Goal: Task Accomplishment & Management: Complete application form

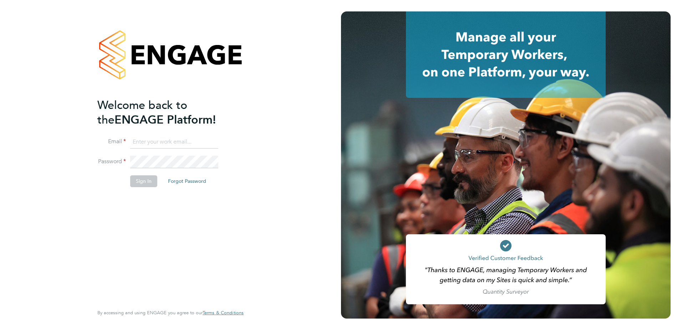
type input "charlotte.pack@berkeley-scott.co.uk"
click at [145, 178] on button "Sign In" at bounding box center [143, 180] width 27 height 11
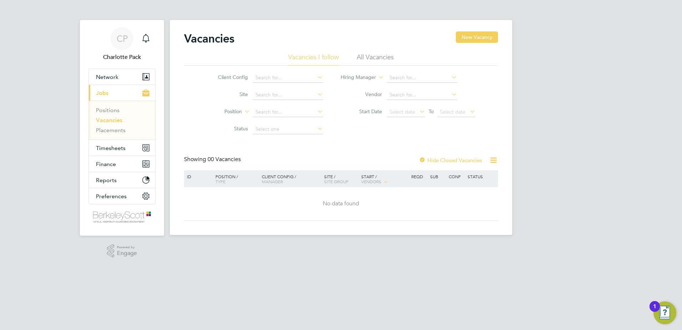
click at [123, 134] on ul "Positions Vacancies Placements" at bounding box center [122, 120] width 66 height 39
click at [120, 133] on link "Placements" at bounding box center [111, 130] width 30 height 7
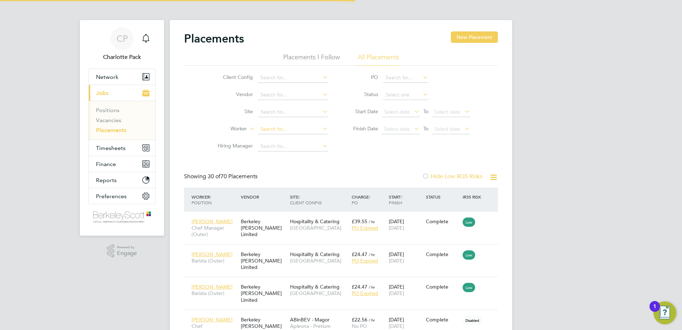
click at [292, 125] on input at bounding box center [293, 129] width 70 height 10
type input "Sergio Moreno"
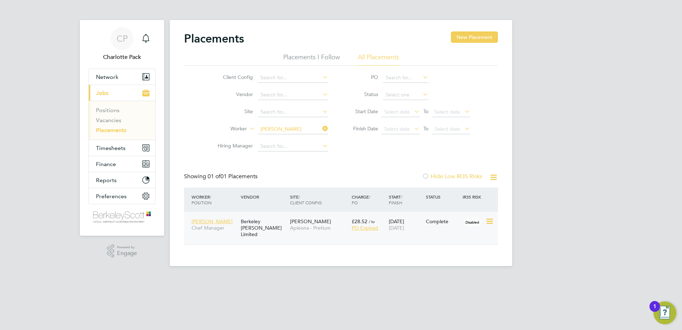
click at [317, 233] on div "Barrow Apleona - Pretium" at bounding box center [319, 224] width 62 height 20
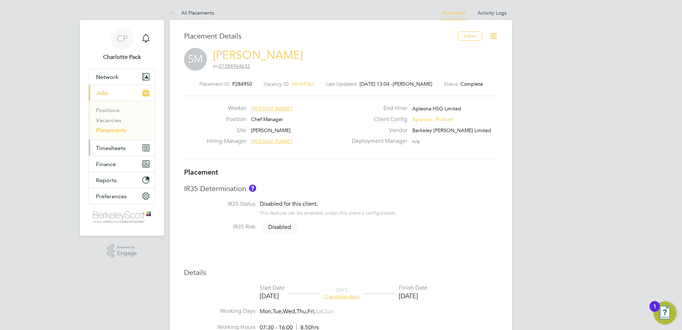
click at [113, 147] on span "Timesheets" at bounding box center [111, 148] width 30 height 7
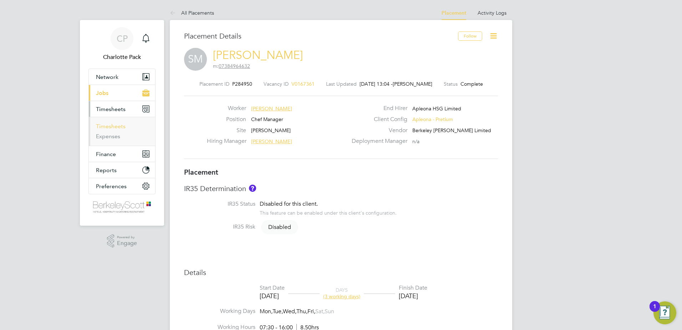
drag, startPoint x: 111, startPoint y: 127, endPoint x: 123, endPoint y: 125, distance: 11.5
click at [111, 127] on link "Timesheets" at bounding box center [111, 126] width 30 height 7
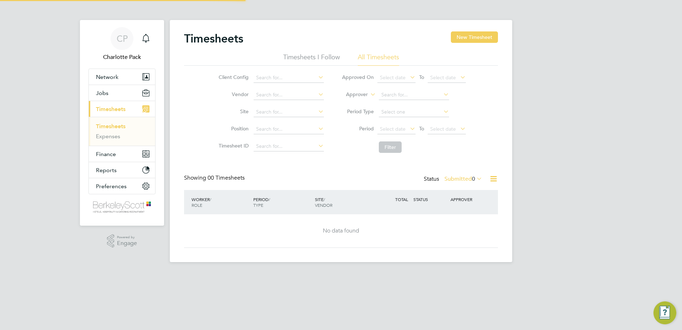
click at [506, 27] on div "Timesheets New Timesheet Timesheets I Follow All Timesheets Client Config Vendo…" at bounding box center [341, 141] width 343 height 242
click at [474, 35] on button "New Timesheet" at bounding box center [474, 36] width 47 height 11
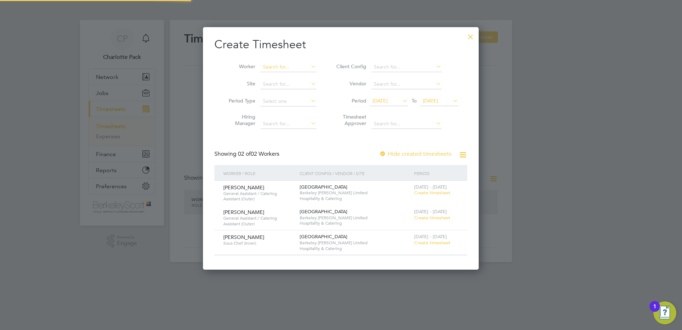
scroll to position [4, 4]
click at [286, 68] on input at bounding box center [289, 67] width 56 height 10
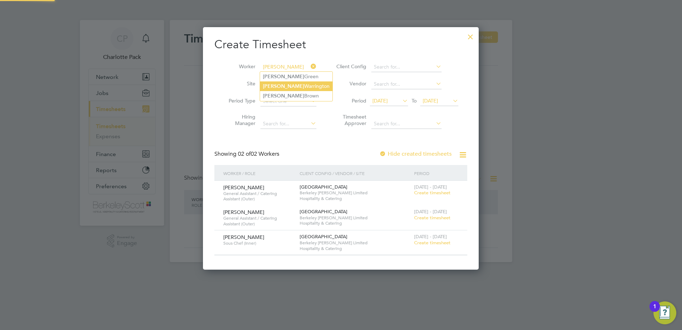
type input "alice"
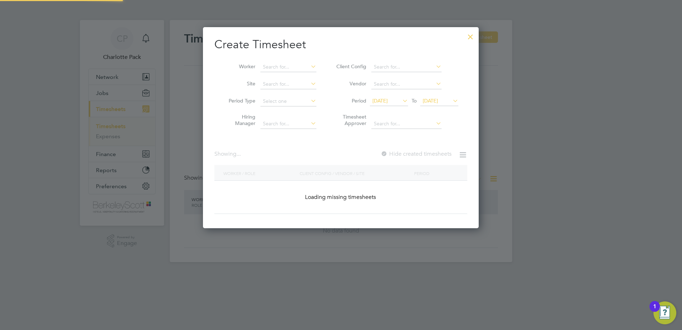
click at [288, 92] on div "Timesheets New Timesheet Timesheets I Follow All Timesheets Client Config Vendo…" at bounding box center [341, 141] width 343 height 242
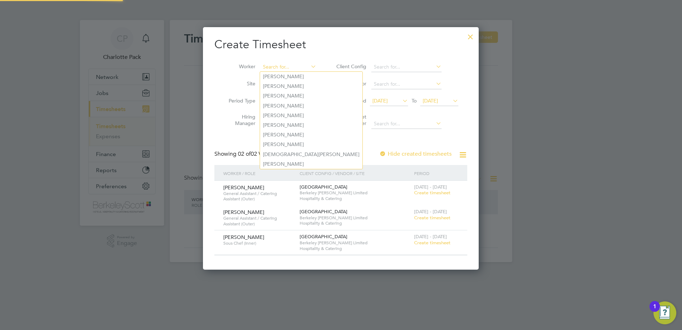
click at [286, 68] on input at bounding box center [289, 67] width 56 height 10
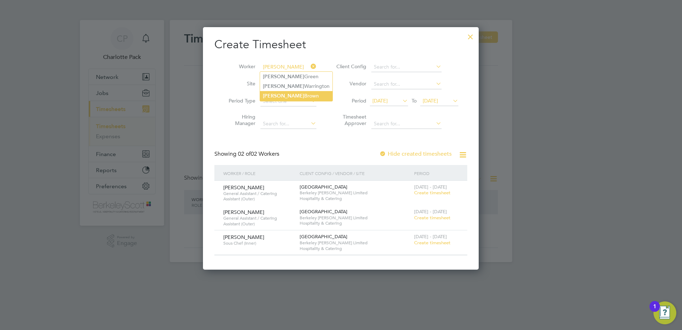
click at [286, 92] on li "Alice Brown" at bounding box center [296, 96] width 72 height 10
type input "[PERSON_NAME]"
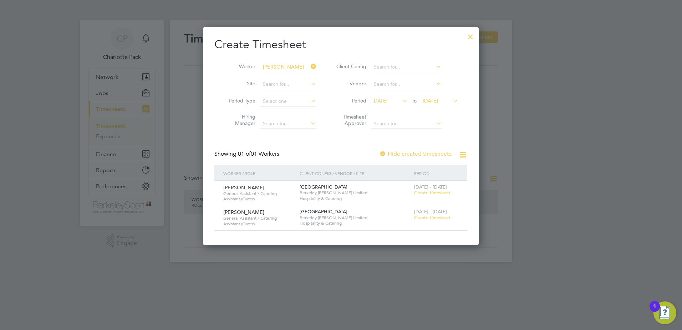
click at [397, 106] on span "[DATE]" at bounding box center [389, 101] width 38 height 10
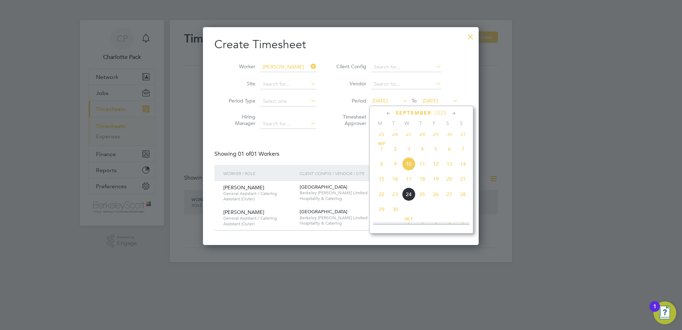
click at [463, 151] on span "7" at bounding box center [463, 149] width 14 height 14
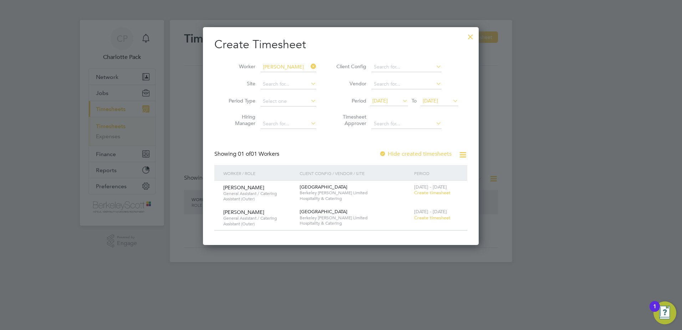
click at [435, 195] on span "Create timesheet" at bounding box center [432, 193] width 36 height 6
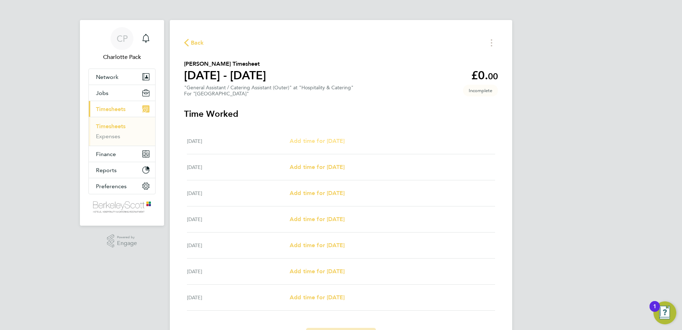
click at [315, 144] on span "Add time for Mon 08 Sep" at bounding box center [317, 140] width 55 height 7
select select "60"
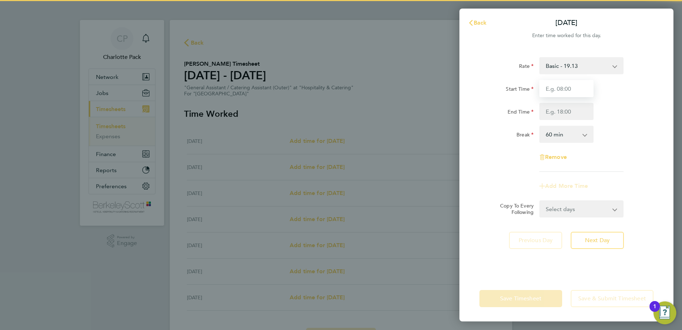
click at [561, 92] on input "Start Time" at bounding box center [567, 88] width 54 height 17
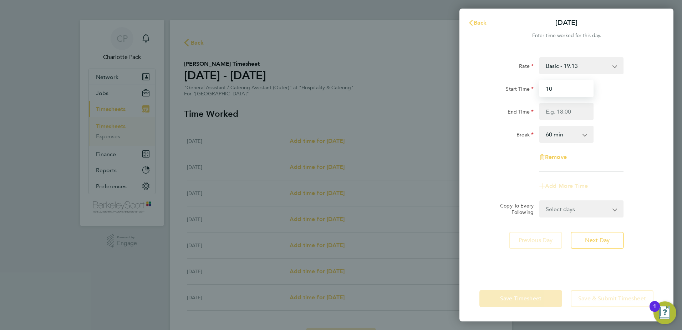
type input "10:00"
drag, startPoint x: 560, startPoint y: 98, endPoint x: 560, endPoint y: 112, distance: 13.9
click at [560, 112] on input "End Time" at bounding box center [567, 111] width 54 height 17
type input "14:30"
click at [605, 103] on div "End Time 14:30" at bounding box center [567, 111] width 180 height 17
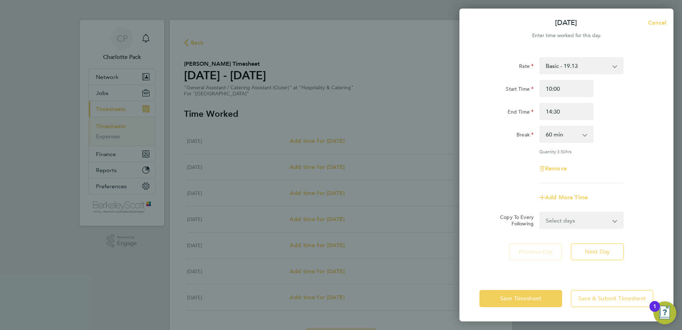
click at [575, 136] on select "0 min 15 min 30 min 45 min 60 min 75 min 90 min" at bounding box center [562, 134] width 44 height 16
select select "0"
click at [540, 126] on select "0 min 15 min 30 min 45 min 60 min 75 min 90 min" at bounding box center [562, 134] width 44 height 16
click at [609, 256] on button "Next Day" at bounding box center [597, 251] width 53 height 17
select select "60"
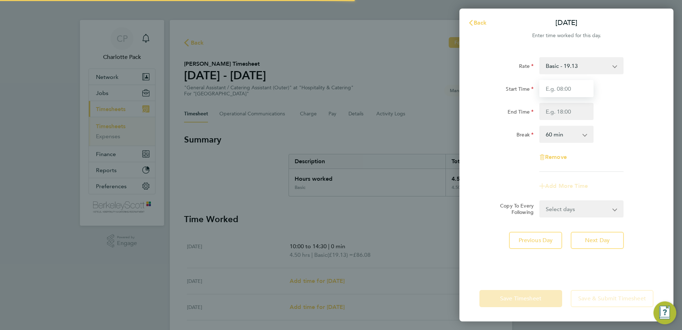
click at [562, 89] on input "Start Time" at bounding box center [567, 88] width 54 height 17
type input "10:00"
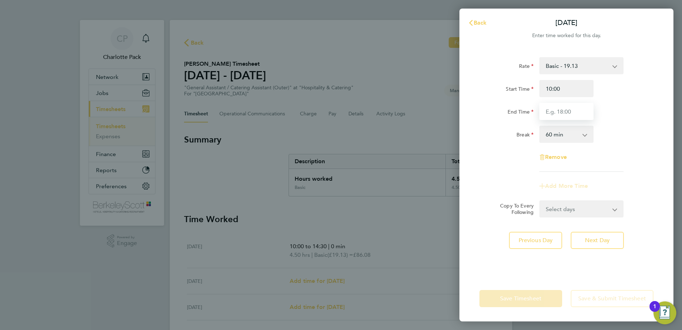
type input "14:30"
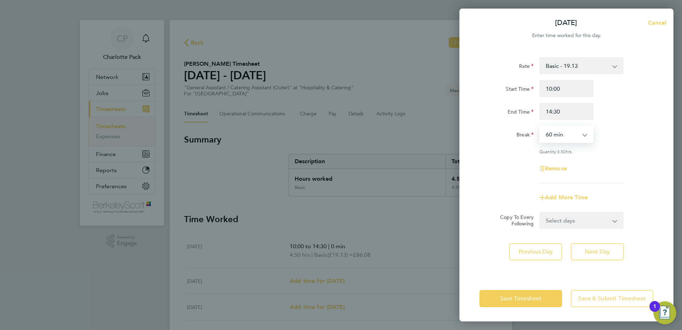
drag, startPoint x: 566, startPoint y: 135, endPoint x: 567, endPoint y: 140, distance: 5.0
click at [566, 135] on select "0 min 15 min 30 min 45 min 60 min 75 min 90 min" at bounding box center [562, 134] width 44 height 16
select select "0"
click at [540, 126] on select "0 min 15 min 30 min 45 min 60 min 75 min 90 min" at bounding box center [562, 134] width 44 height 16
click at [600, 249] on span "Next Day" at bounding box center [597, 251] width 25 height 7
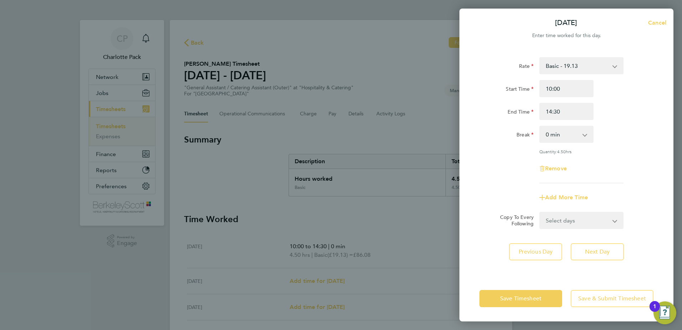
select select "60"
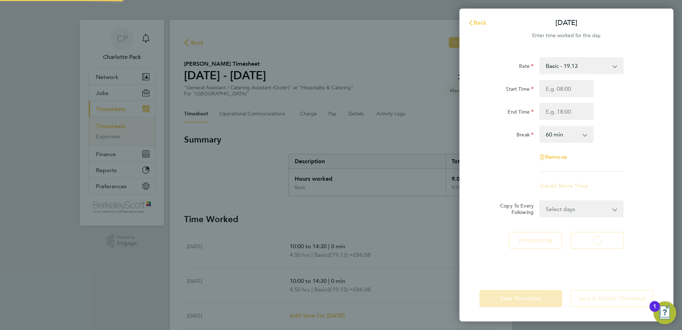
select select "60"
click at [550, 83] on input "Start Time" at bounding box center [567, 88] width 54 height 17
type input "10:00"
type input "14:30"
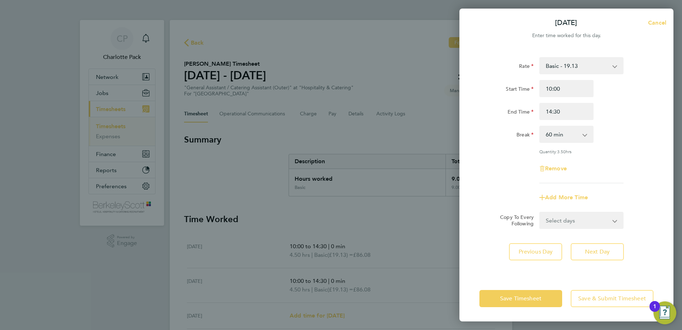
drag, startPoint x: 561, startPoint y: 138, endPoint x: 561, endPoint y: 142, distance: 3.9
click at [561, 138] on select "0 min 15 min 30 min 45 min 60 min 75 min 90 min" at bounding box center [562, 134] width 44 height 16
select select "0"
click at [540, 126] on select "0 min 15 min 30 min 45 min 60 min 75 min 90 min" at bounding box center [562, 134] width 44 height 16
click at [597, 253] on span "Next Day" at bounding box center [597, 251] width 25 height 7
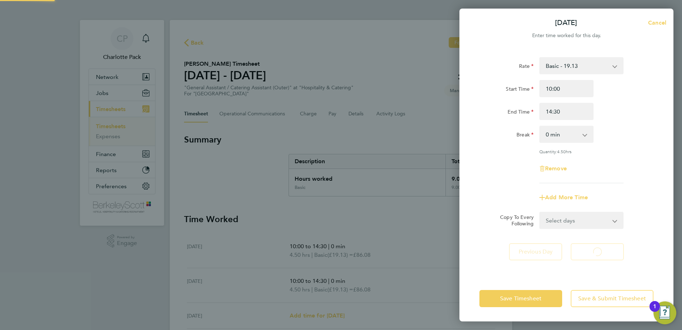
select select "60"
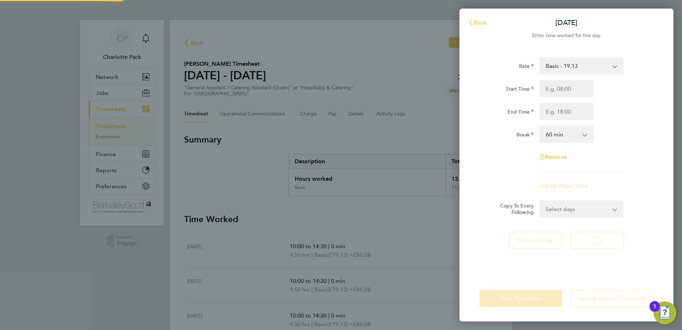
select select "60"
drag, startPoint x: 573, startPoint y: 101, endPoint x: 574, endPoint y: 94, distance: 7.3
click at [573, 85] on input "Start Time" at bounding box center [567, 88] width 54 height 17
type input "10:00"
type input "14:30"
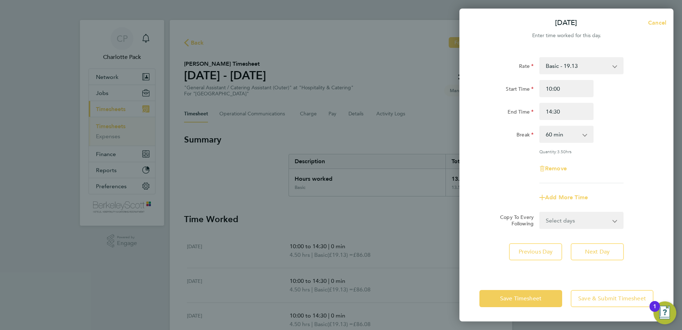
click at [567, 135] on select "0 min 15 min 30 min 45 min 60 min 75 min 90 min" at bounding box center [562, 134] width 44 height 16
select select "0"
click at [540, 126] on select "0 min 15 min 30 min 45 min 60 min 75 min 90 min" at bounding box center [562, 134] width 44 height 16
drag, startPoint x: 600, startPoint y: 249, endPoint x: 569, endPoint y: 165, distance: 90.0
click at [599, 248] on span "Next Day" at bounding box center [597, 251] width 25 height 7
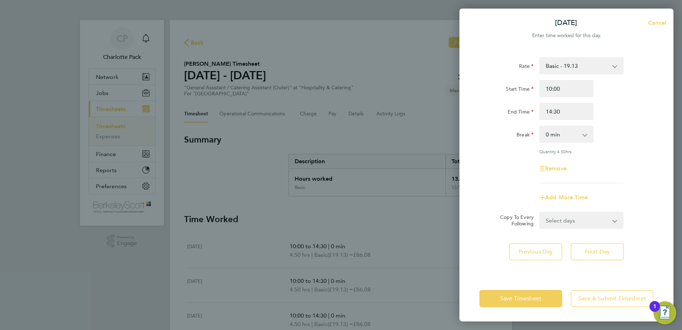
select select "60"
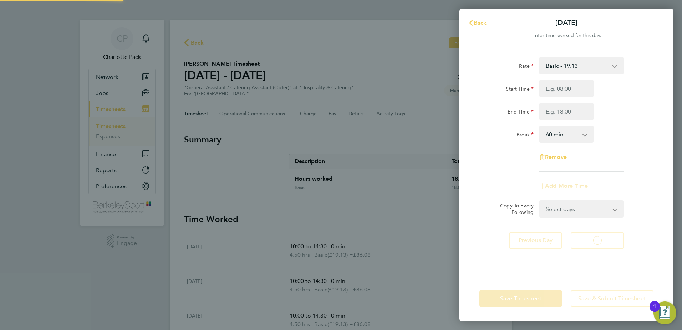
select select "60"
click at [557, 91] on input "Start Time" at bounding box center [567, 88] width 54 height 17
type input "10:00"
type input "14:30"
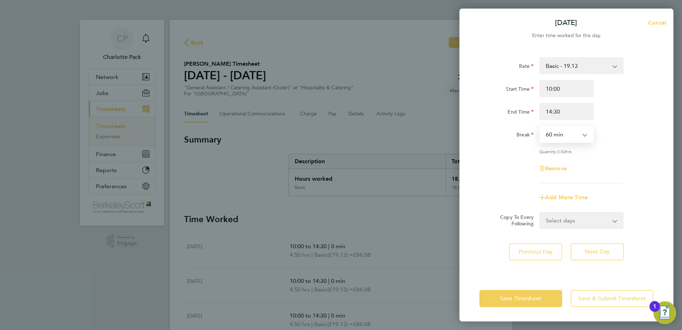
click at [562, 139] on select "0 min 15 min 30 min 45 min 60 min 75 min 90 min" at bounding box center [562, 134] width 44 height 16
select select "0"
click at [540, 126] on select "0 min 15 min 30 min 45 min 60 min 75 min 90 min" at bounding box center [562, 134] width 44 height 16
click at [613, 254] on button "Next Day" at bounding box center [597, 251] width 53 height 17
select select "60"
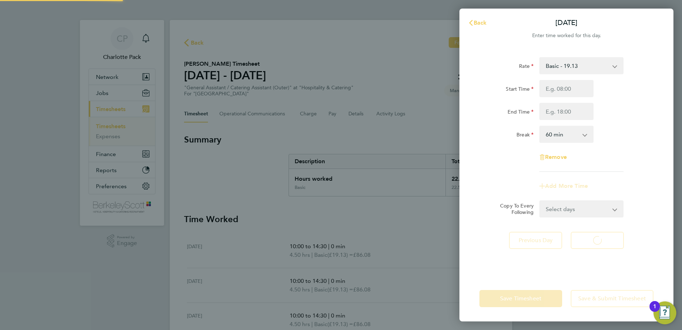
select select "60"
click at [486, 22] on span "Back" at bounding box center [480, 22] width 13 height 7
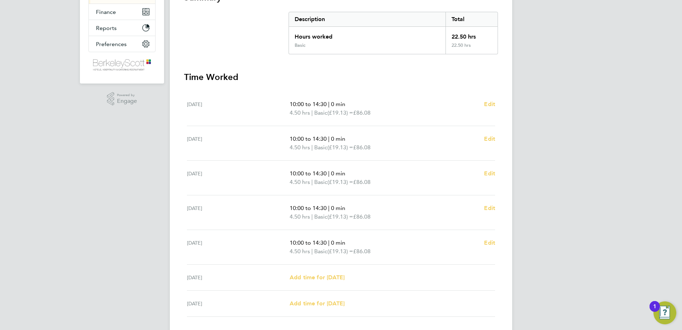
scroll to position [192, 0]
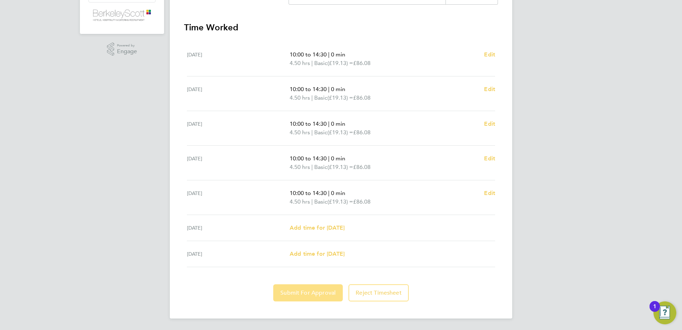
click at [337, 290] on button "Submit For Approval" at bounding box center [308, 292] width 70 height 17
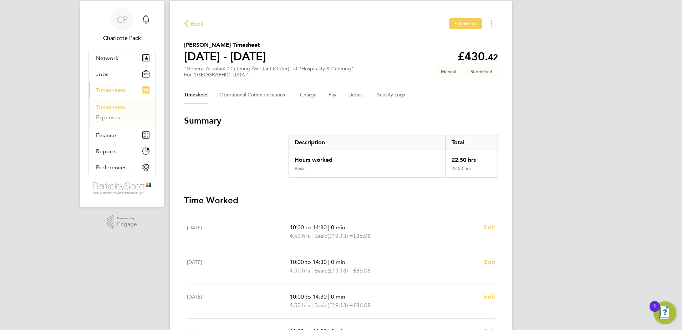
scroll to position [13, 0]
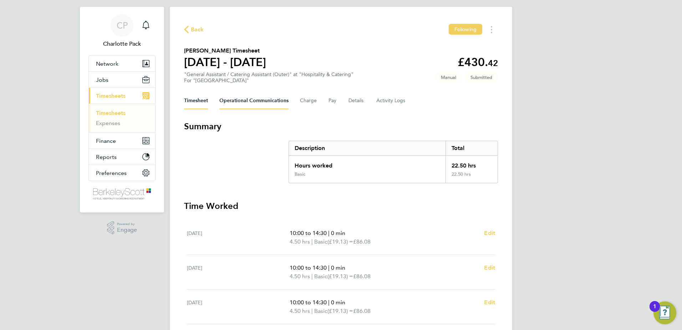
click at [278, 100] on Communications-tab "Operational Communications" at bounding box center [253, 100] width 69 height 17
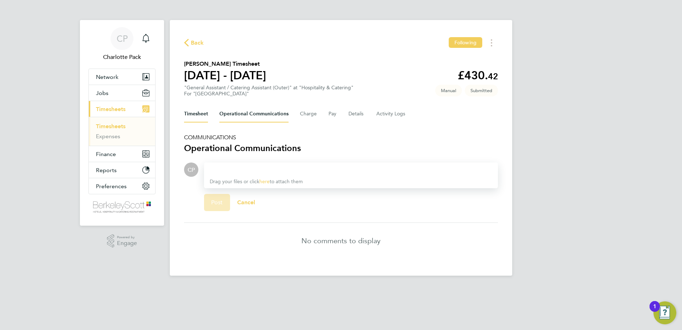
click at [194, 117] on button "Timesheet" at bounding box center [196, 113] width 24 height 17
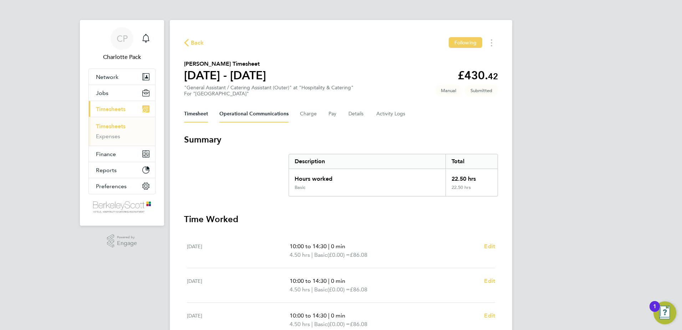
click at [244, 117] on Communications-tab "Operational Communications" at bounding box center [253, 113] width 69 height 17
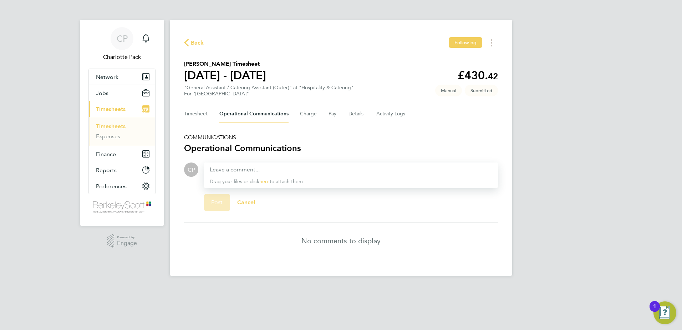
click at [199, 43] on span "Back" at bounding box center [197, 43] width 13 height 9
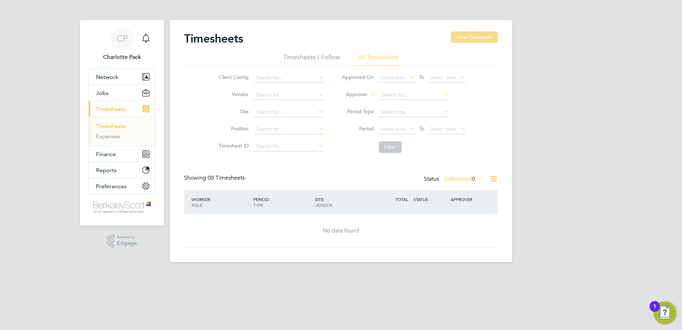
click at [475, 38] on button "New Timesheet" at bounding box center [474, 36] width 47 height 11
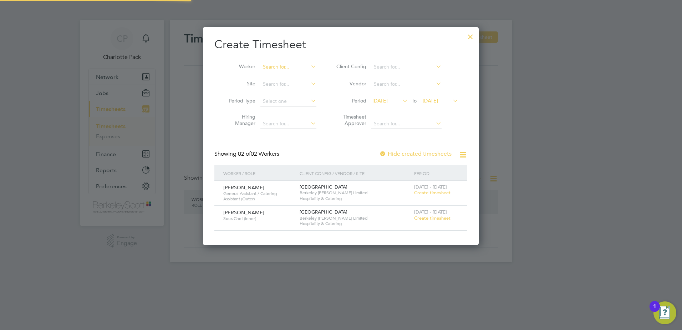
scroll to position [218, 276]
click at [296, 65] on input at bounding box center [289, 67] width 56 height 10
click at [293, 92] on li "Alice Brown" at bounding box center [296, 96] width 72 height 10
type input "[PERSON_NAME]"
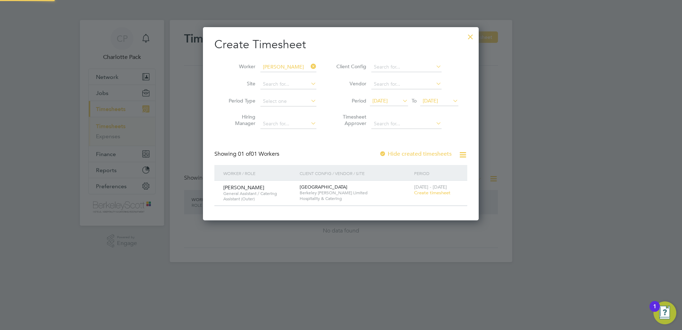
scroll to position [4, 4]
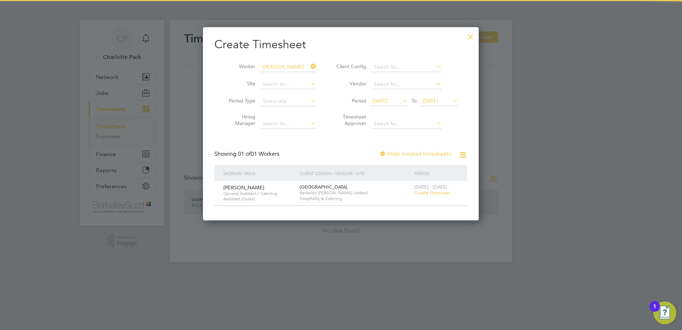
click at [431, 191] on span "Create timesheet" at bounding box center [432, 193] width 36 height 6
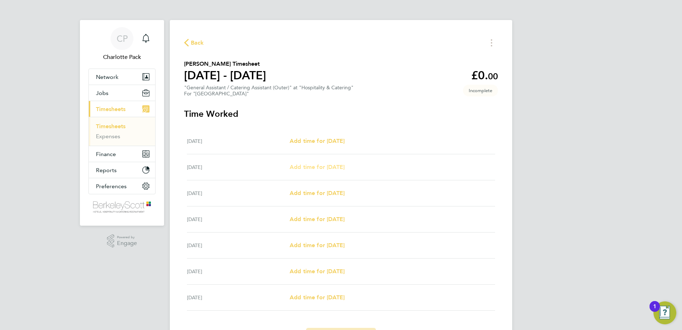
click at [324, 167] on span "Add time for [DATE]" at bounding box center [317, 166] width 55 height 7
select select "60"
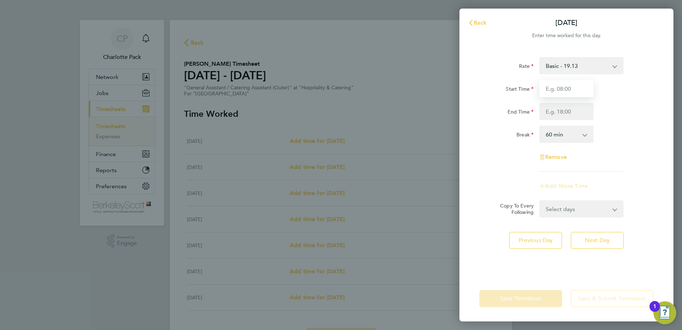
click at [566, 90] on input "Start Time" at bounding box center [567, 88] width 54 height 17
type input "08:30"
click at [556, 115] on input "End Time" at bounding box center [567, 111] width 54 height 17
type input "15:30"
click at [617, 115] on div "End Time 15:30" at bounding box center [567, 111] width 180 height 17
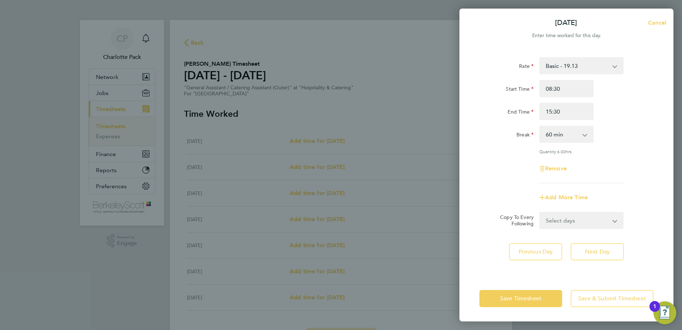
click at [587, 136] on app-icon-cross-button at bounding box center [589, 134] width 9 height 16
click at [564, 134] on select "0 min 15 min 30 min 45 min 60 min 75 min 90 min" at bounding box center [562, 134] width 44 height 16
select select "0"
click at [540, 126] on select "0 min 15 min 30 min 45 min 60 min 75 min 90 min" at bounding box center [562, 134] width 44 height 16
click at [592, 223] on select "Select days Day Weekday (Mon-Fri) Weekend (Sat-Sun) Wednesday Thursday Friday S…" at bounding box center [577, 220] width 75 height 16
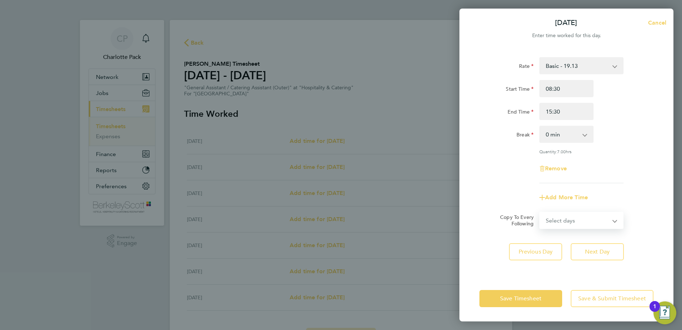
select select "WEEKDAY"
click at [540, 212] on select "Select days Day Weekday (Mon-Fri) Weekend (Sat-Sun) Wednesday Thursday Friday S…" at bounding box center [577, 220] width 75 height 16
select select "2025-09-21"
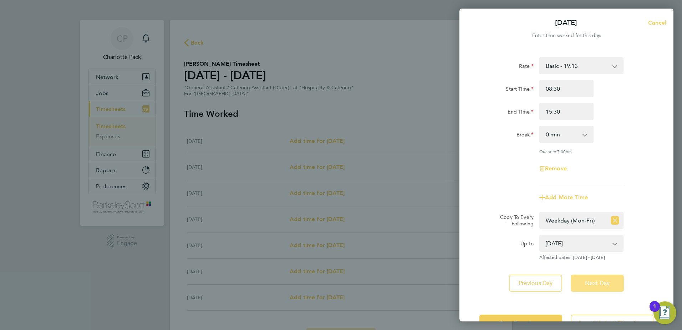
click at [589, 289] on button "Next Day" at bounding box center [597, 282] width 53 height 17
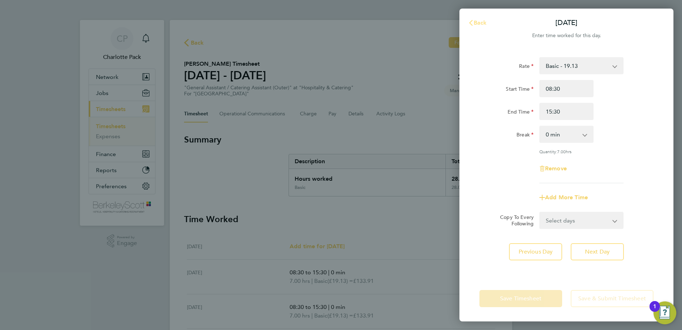
click at [478, 25] on span "Back" at bounding box center [480, 22] width 13 height 7
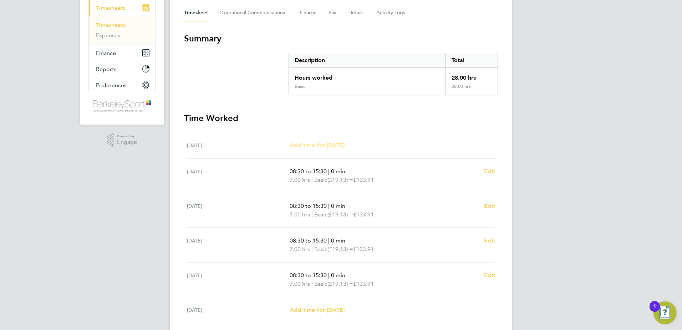
scroll to position [183, 0]
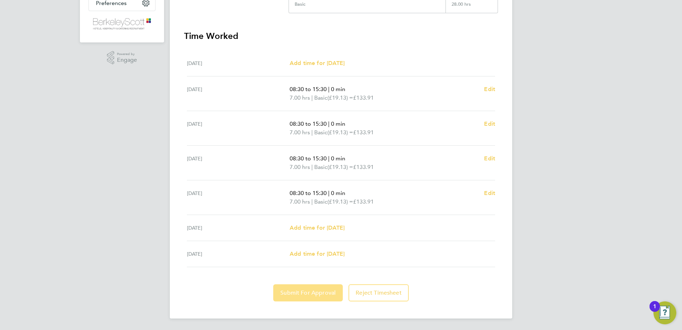
click at [314, 297] on button "Submit For Approval" at bounding box center [308, 292] width 70 height 17
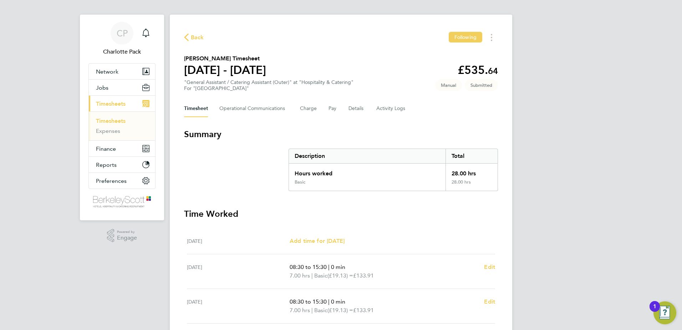
scroll to position [5, 0]
click at [313, 114] on button "Charge" at bounding box center [308, 109] width 17 height 17
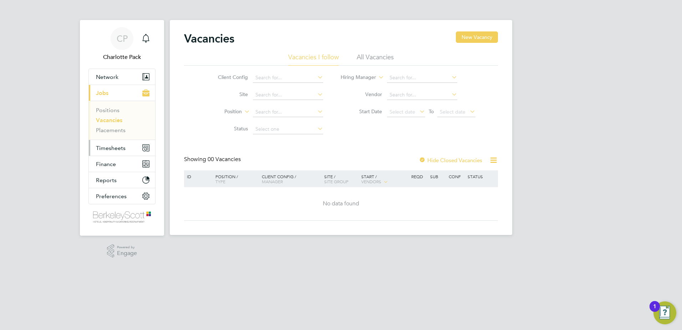
click at [112, 152] on button "Timesheets" at bounding box center [122, 148] width 66 height 16
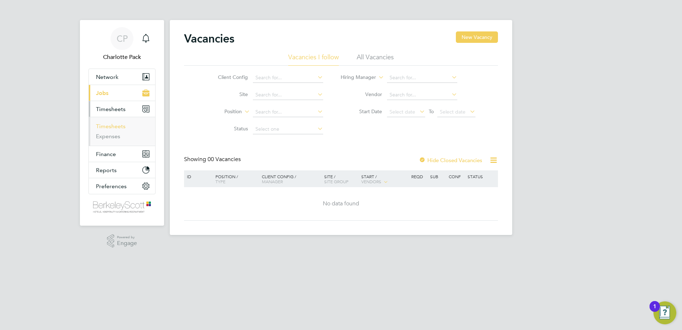
click at [112, 126] on link "Timesheets" at bounding box center [111, 126] width 30 height 7
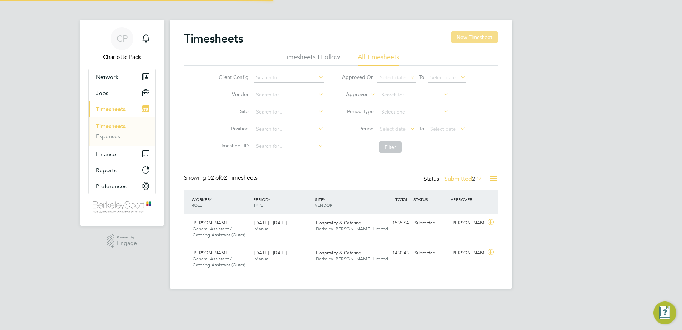
scroll to position [18, 62]
click at [471, 37] on button "New Timesheet" at bounding box center [474, 36] width 47 height 11
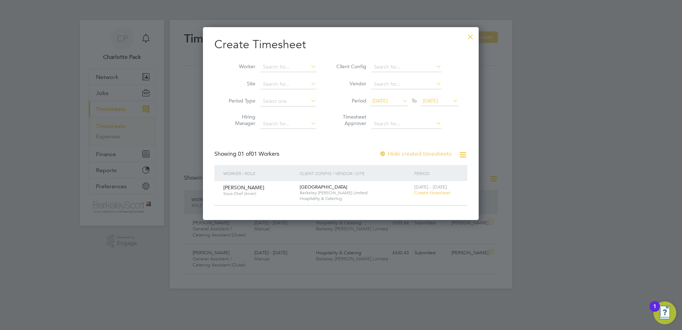
scroll to position [192, 276]
click at [434, 191] on span "Create timesheet" at bounding box center [432, 193] width 36 height 6
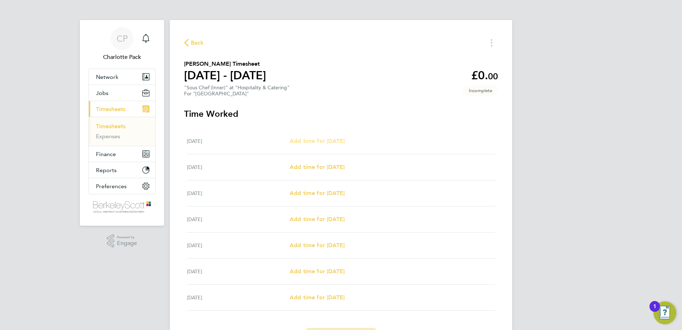
click at [325, 141] on span "Add time for [DATE]" at bounding box center [317, 140] width 55 height 7
select select "60"
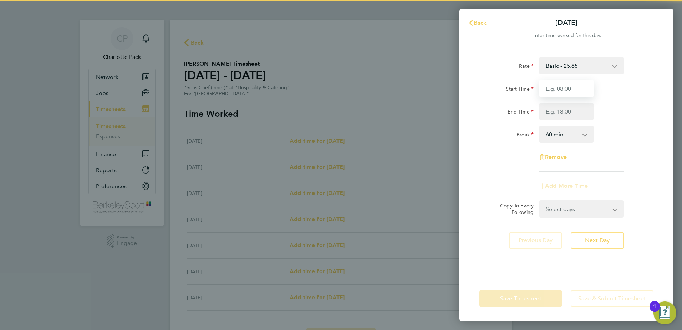
click at [549, 90] on input "Start Time" at bounding box center [567, 88] width 54 height 17
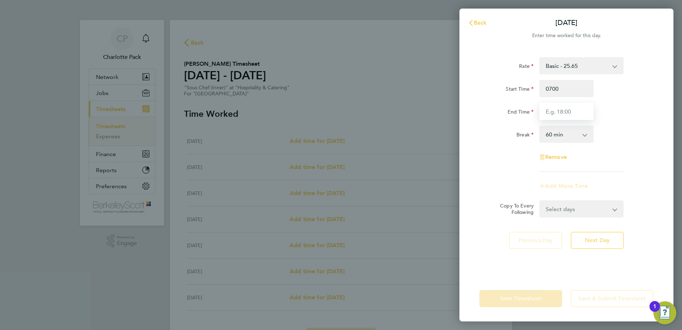
type input "07:00"
click at [558, 106] on input "End Time" at bounding box center [567, 111] width 54 height 17
type input "15:00"
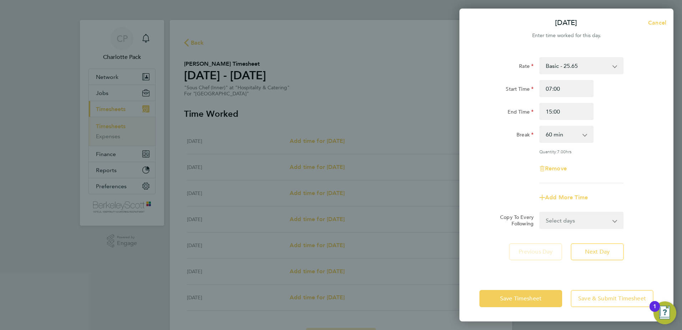
click at [667, 136] on div "Rate Basic - 25.65 Start Time 07:00 End Time 15:00 Break 0 min 15 min 30 min 45…" at bounding box center [567, 162] width 214 height 227
click at [564, 132] on select "0 min 15 min 30 min 45 min 60 min 75 min 90 min" at bounding box center [562, 134] width 44 height 16
select select "0"
click at [540, 126] on select "0 min 15 min 30 min 45 min 60 min 75 min 90 min" at bounding box center [562, 134] width 44 height 16
click at [550, 293] on button "Save Timesheet" at bounding box center [521, 298] width 83 height 17
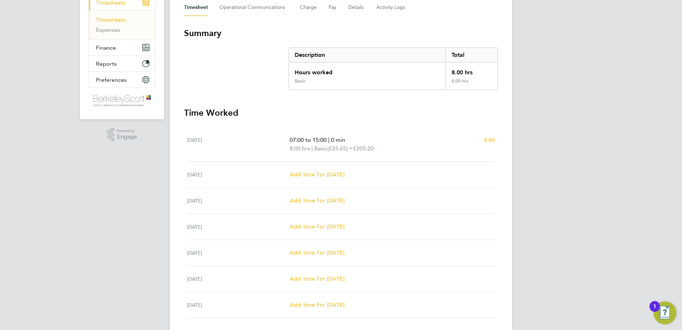
scroll to position [15, 0]
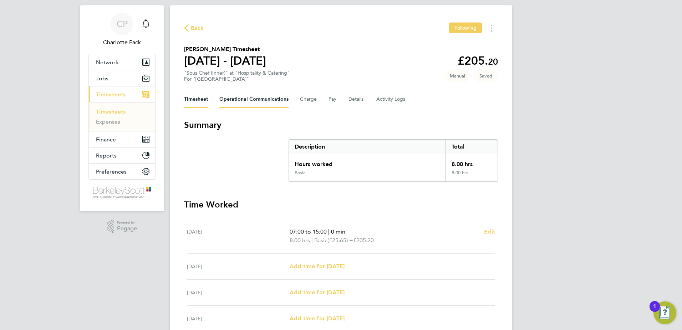
click at [255, 96] on Communications-tab "Operational Communications" at bounding box center [253, 99] width 69 height 17
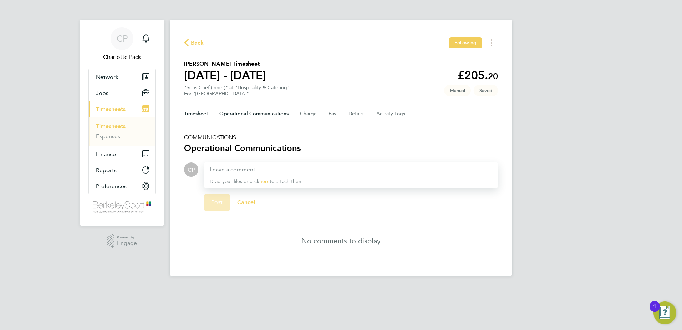
click at [200, 116] on button "Timesheet" at bounding box center [196, 113] width 24 height 17
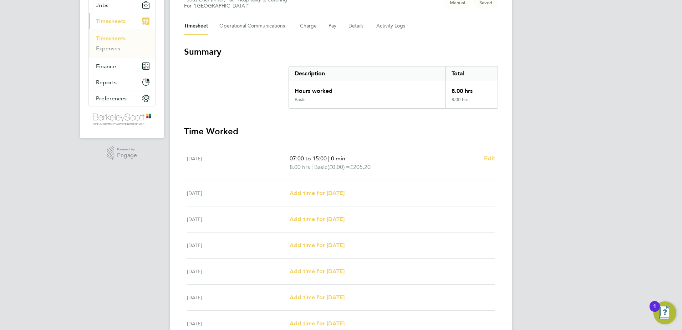
scroll to position [157, 0]
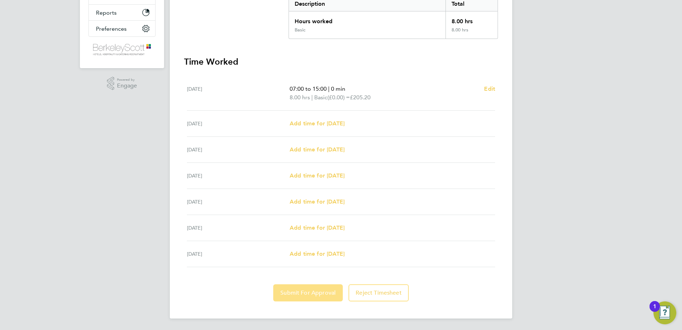
click at [327, 288] on button "Submit For Approval" at bounding box center [308, 292] width 70 height 17
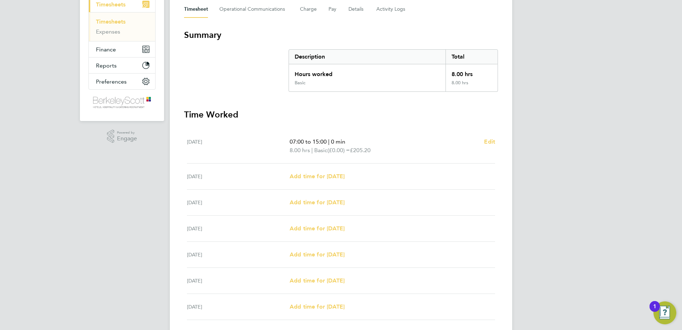
scroll to position [15, 0]
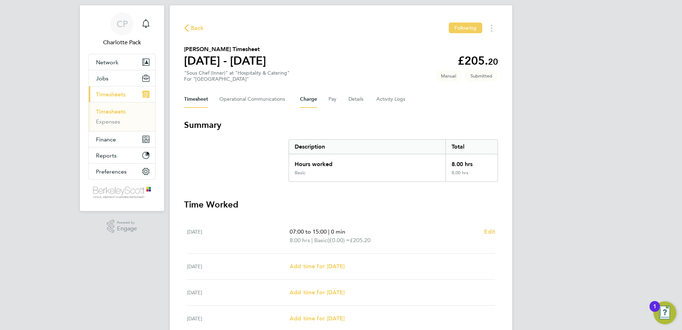
click at [315, 103] on button "Charge" at bounding box center [308, 99] width 17 height 17
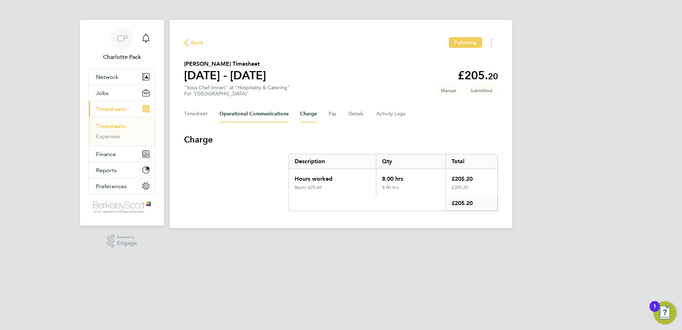
click at [259, 115] on Communications-tab "Operational Communications" at bounding box center [253, 113] width 69 height 17
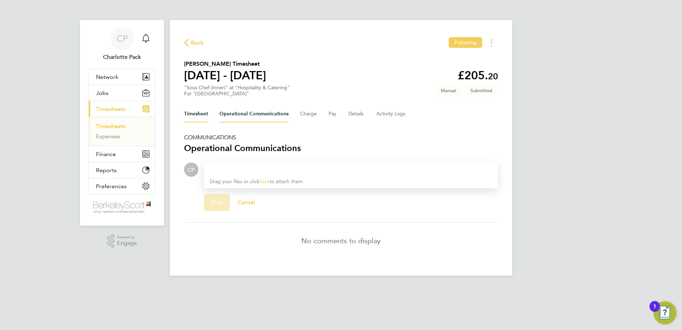
click at [198, 114] on button "Timesheet" at bounding box center [196, 113] width 24 height 17
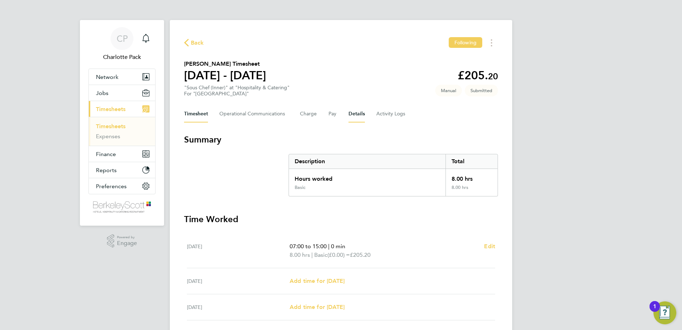
click at [352, 115] on button "Details" at bounding box center [357, 113] width 16 height 17
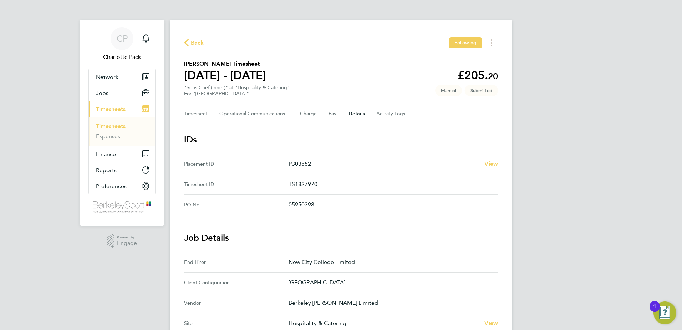
click at [322, 114] on div "Timesheet Operational Communications Charge Pay Details Activity Logs" at bounding box center [341, 113] width 314 height 17
click at [331, 114] on button "Pay" at bounding box center [333, 113] width 9 height 17
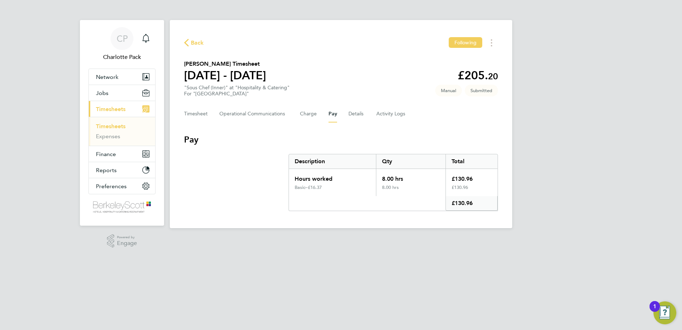
click at [316, 114] on div "Timesheet Operational Communications Charge Pay Details Activity Logs" at bounding box center [341, 113] width 314 height 17
click at [309, 115] on button "Charge" at bounding box center [308, 113] width 17 height 17
click at [309, 111] on button "Charge" at bounding box center [308, 113] width 17 height 17
click at [206, 117] on button "Timesheet" at bounding box center [196, 113] width 24 height 17
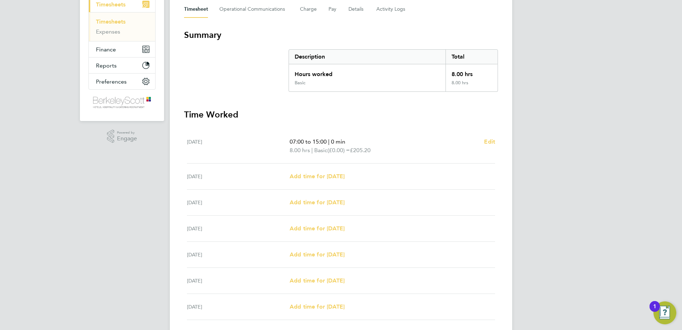
scroll to position [107, 0]
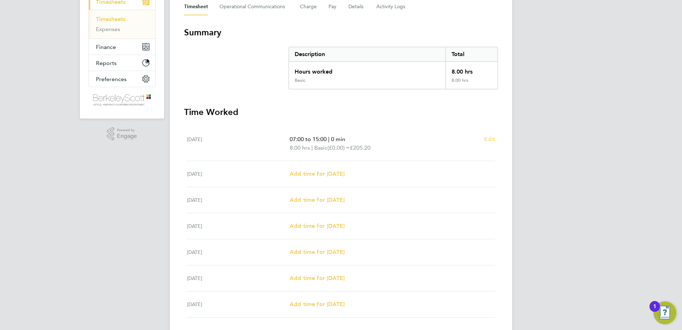
click at [488, 140] on span "Edit" at bounding box center [489, 139] width 11 height 7
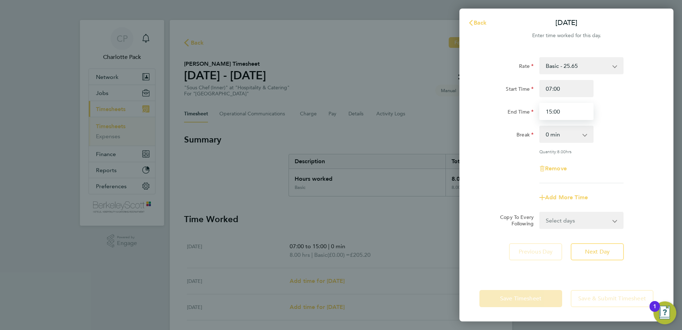
click at [571, 117] on input "15:00" at bounding box center [567, 111] width 54 height 17
drag, startPoint x: 571, startPoint y: 113, endPoint x: 539, endPoint y: 109, distance: 32.0
click at [540, 109] on input "15:00" at bounding box center [567, 111] width 54 height 17
click at [611, 110] on div "End Time 16:00" at bounding box center [567, 111] width 180 height 17
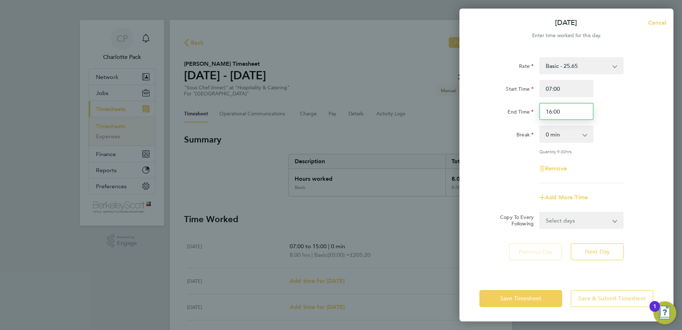
drag, startPoint x: 565, startPoint y: 111, endPoint x: 554, endPoint y: 115, distance: 11.2
click at [554, 115] on input "16:00" at bounding box center [567, 111] width 54 height 17
type input "16:50"
click at [617, 112] on div "End Time 16:50" at bounding box center [567, 111] width 180 height 17
click at [550, 301] on button "Save Timesheet" at bounding box center [521, 298] width 83 height 17
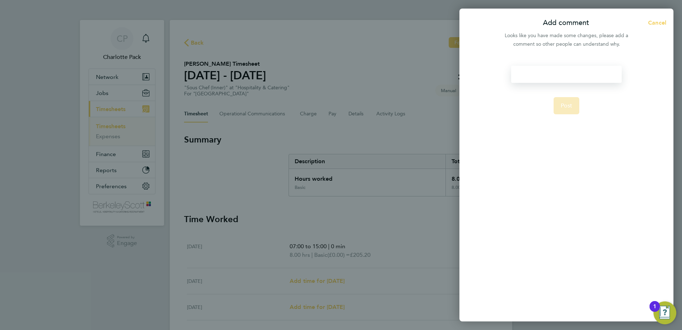
click at [584, 68] on div at bounding box center [566, 74] width 110 height 17
click at [566, 113] on span "Post" at bounding box center [567, 114] width 12 height 7
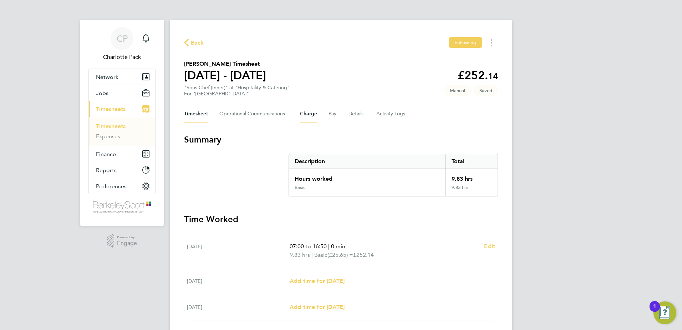
click at [312, 114] on button "Charge" at bounding box center [308, 113] width 17 height 17
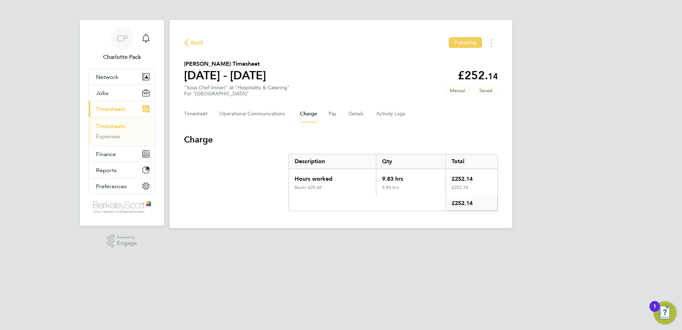
drag, startPoint x: 200, startPoint y: 90, endPoint x: 293, endPoint y: 94, distance: 92.9
click at [293, 94] on section "[PERSON_NAME] Timesheet [DATE] - [DATE] £252. 14 "Sous Chef (Inner)" at "Hospit…" at bounding box center [341, 78] width 314 height 37
drag, startPoint x: 293, startPoint y: 94, endPoint x: 360, endPoint y: 94, distance: 66.7
click at [360, 94] on section "[PERSON_NAME] Timesheet [DATE] - [DATE] £252. 14 "Sous Chef (Inner)" at "Hospit…" at bounding box center [341, 78] width 314 height 37
click at [332, 113] on button "Pay" at bounding box center [333, 113] width 9 height 17
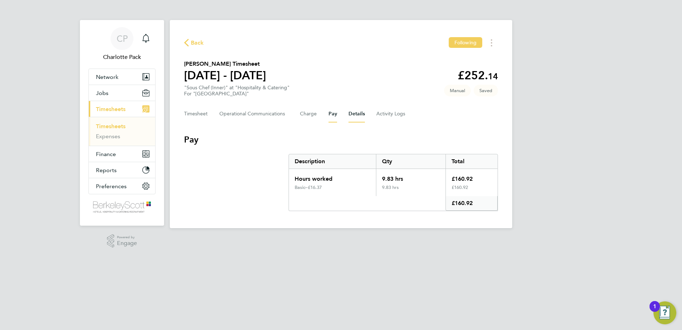
click at [352, 111] on button "Details" at bounding box center [357, 113] width 16 height 17
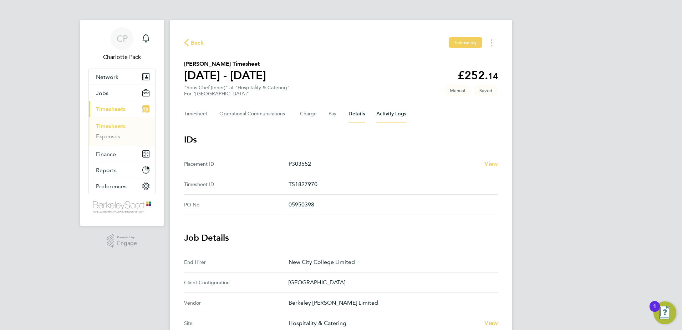
click at [382, 119] on Logs-tab "Activity Logs" at bounding box center [392, 113] width 30 height 17
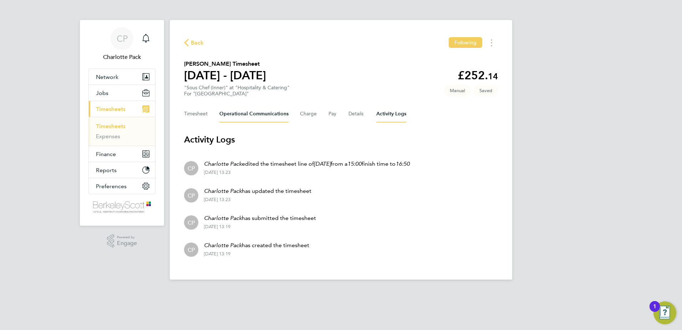
click at [276, 111] on Communications-tab "Operational Communications" at bounding box center [253, 113] width 69 height 17
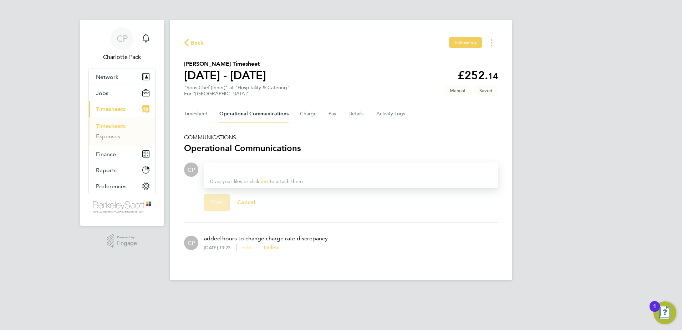
click at [252, 245] on span "Edit" at bounding box center [247, 247] width 10 height 6
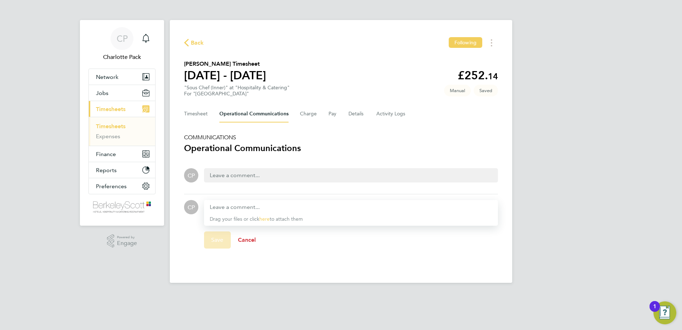
click at [254, 237] on span "Cancel" at bounding box center [247, 239] width 18 height 7
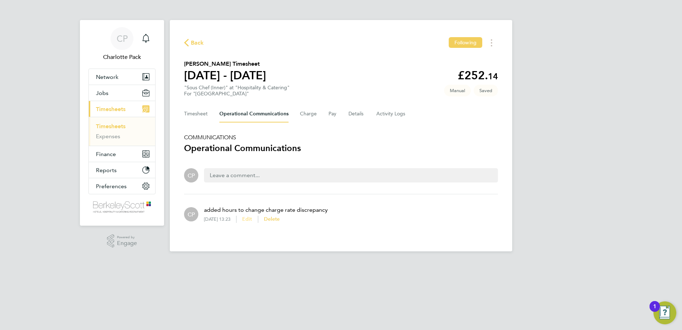
click at [252, 217] on span "Edit" at bounding box center [247, 219] width 10 height 6
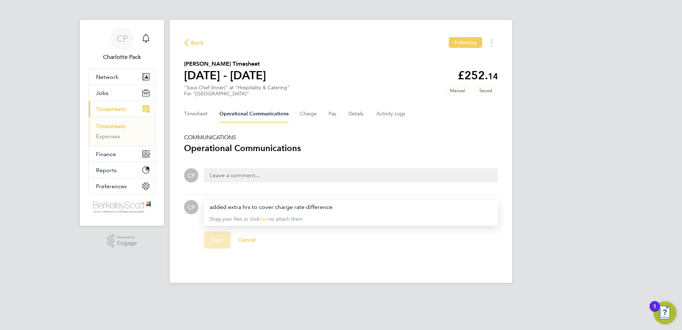
click at [274, 227] on div "Save Cancel" at bounding box center [351, 240] width 294 height 29
click at [211, 237] on div "Save Cancel" at bounding box center [351, 240] width 294 height 29
click at [265, 220] on link "here" at bounding box center [264, 219] width 10 height 6
drag, startPoint x: 205, startPoint y: 243, endPoint x: 204, endPoint y: 238, distance: 5.5
click at [206, 242] on div "Save Cancel" at bounding box center [351, 240] width 294 height 29
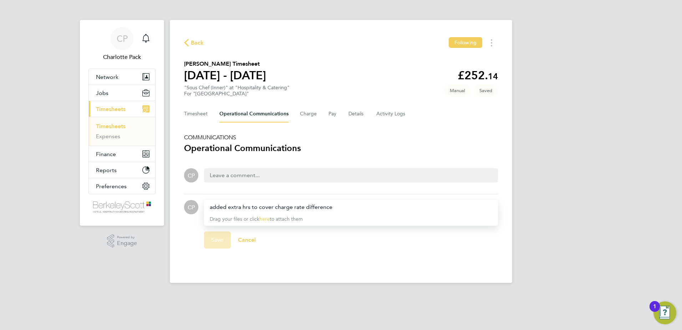
click at [291, 258] on form "CP Drop your files here Supported files: JPG, JPEG, PNG, GIF or PDF added extra…" at bounding box center [341, 230] width 314 height 60
click at [244, 236] on button "Cancel" at bounding box center [247, 239] width 32 height 17
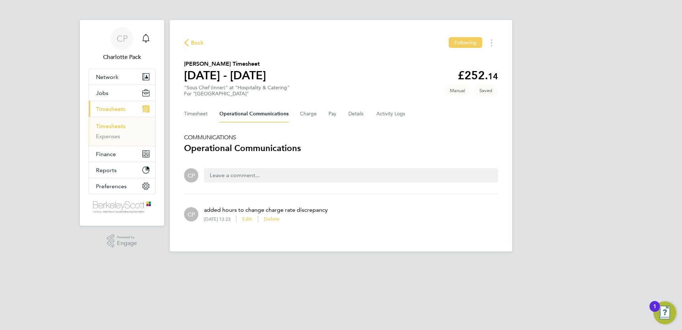
click at [198, 47] on div "Back Following" at bounding box center [341, 42] width 314 height 11
click at [198, 46] on span "Back" at bounding box center [197, 43] width 13 height 9
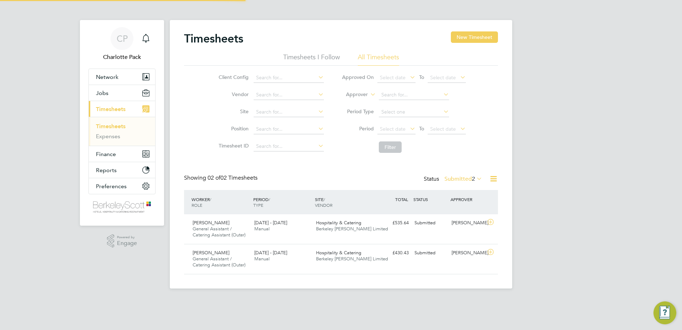
scroll to position [18, 62]
